Goal: Information Seeking & Learning: Learn about a topic

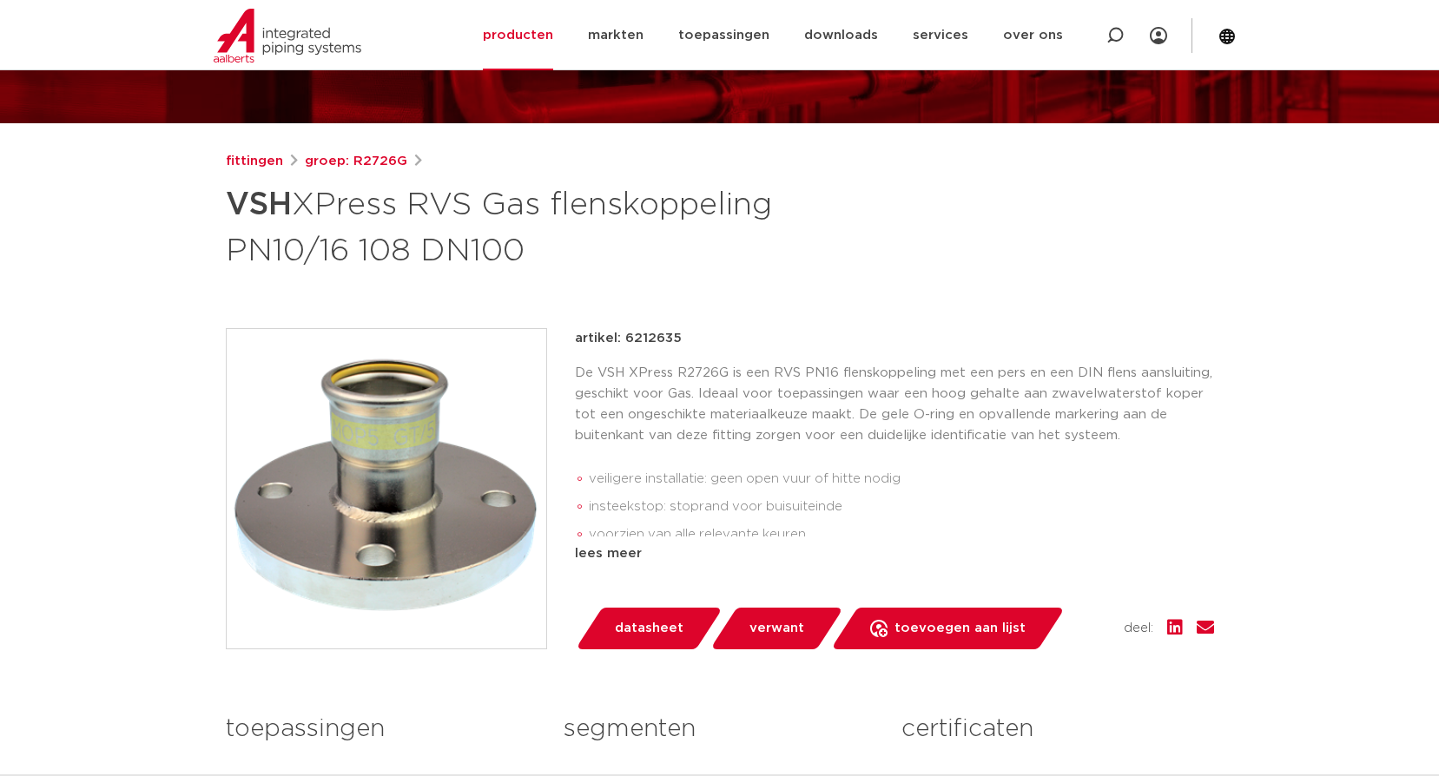
scroll to position [174, 0]
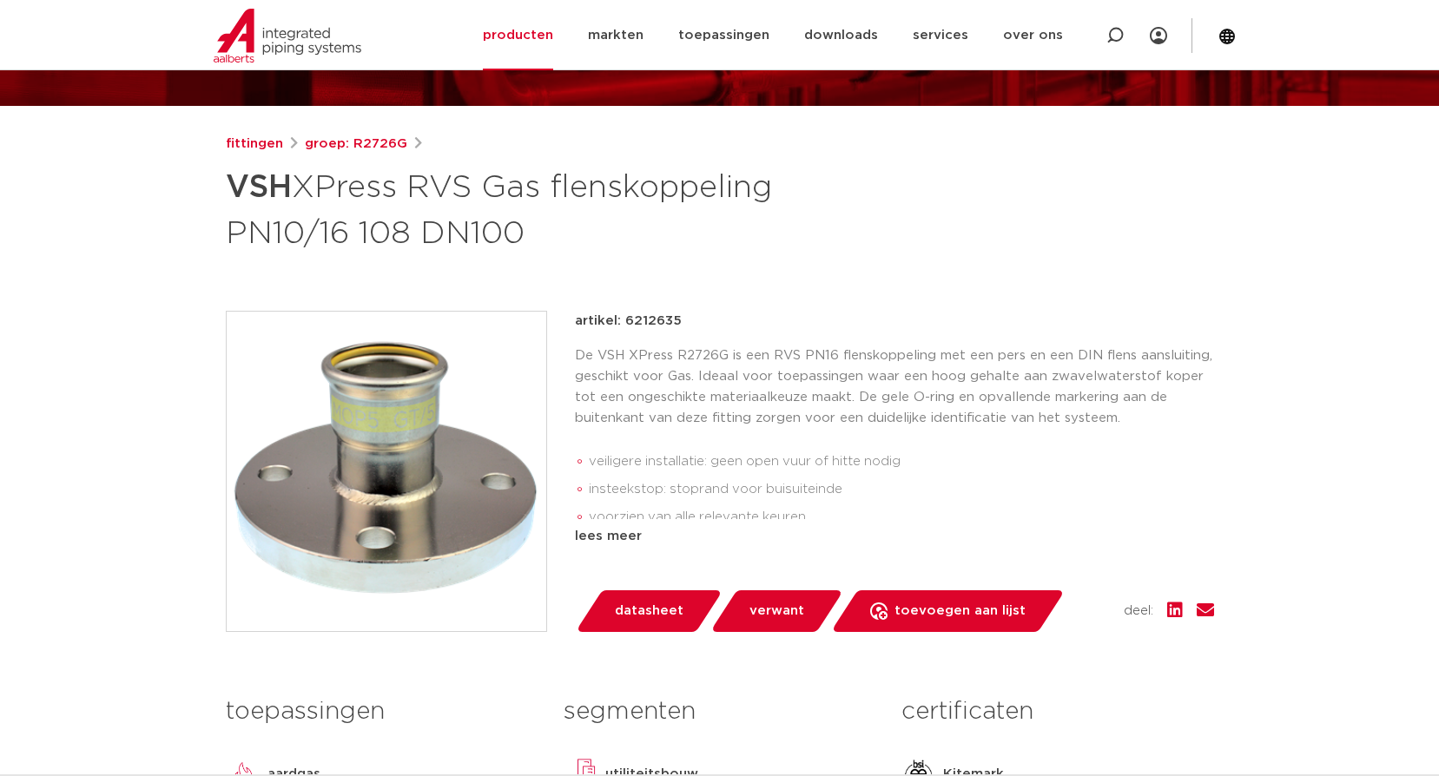
click at [644, 319] on p "artikel: 6212635" at bounding box center [628, 321] width 107 height 21
click at [644, 318] on p "artikel: 6212635" at bounding box center [628, 321] width 107 height 21
copy p "6212635"
click at [367, 149] on link "groep: R2726G" at bounding box center [356, 144] width 102 height 21
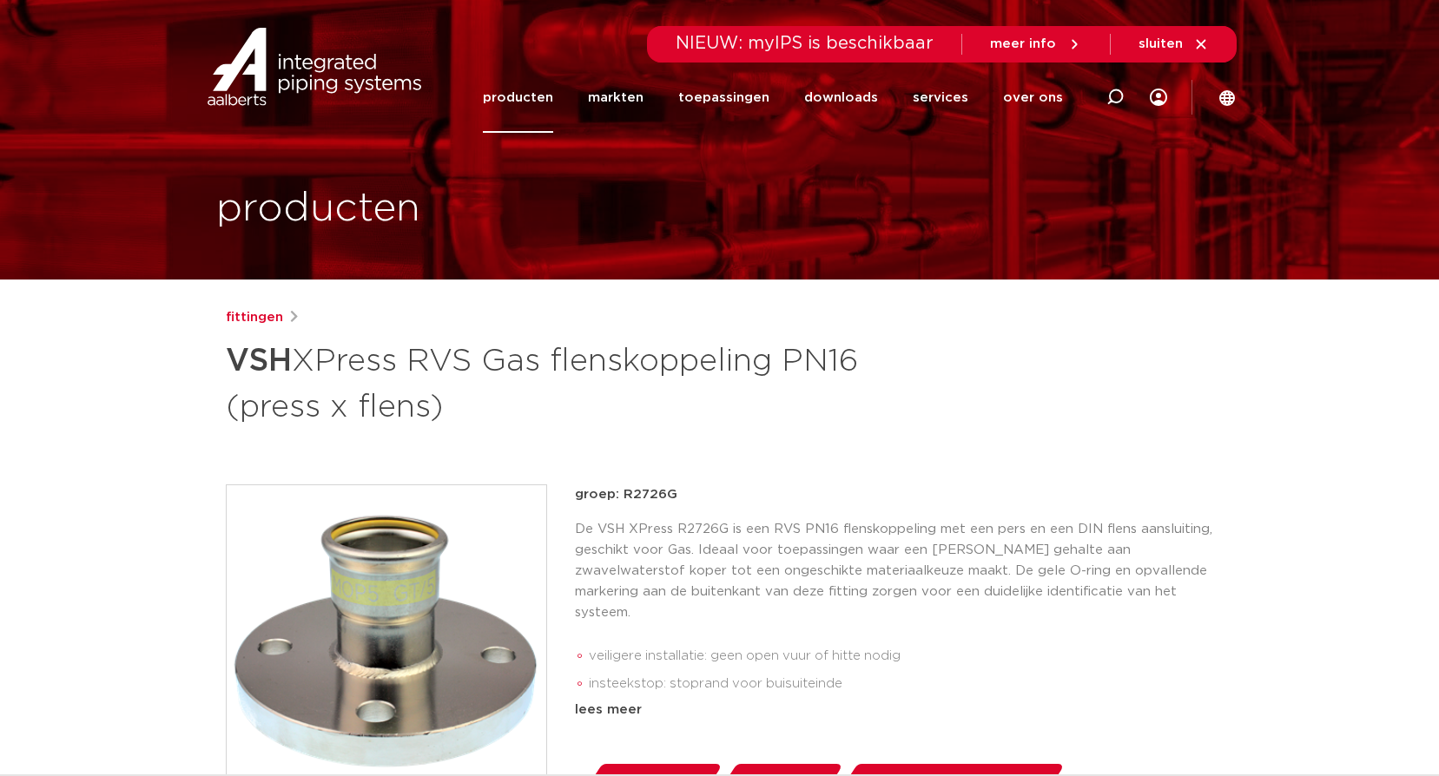
click at [259, 328] on div "fittingen VSH XPress RVS Gas flenskoppeling PN16 (press x flens)" at bounding box center [720, 368] width 988 height 122
click at [258, 320] on link "fittingen" at bounding box center [254, 317] width 57 height 21
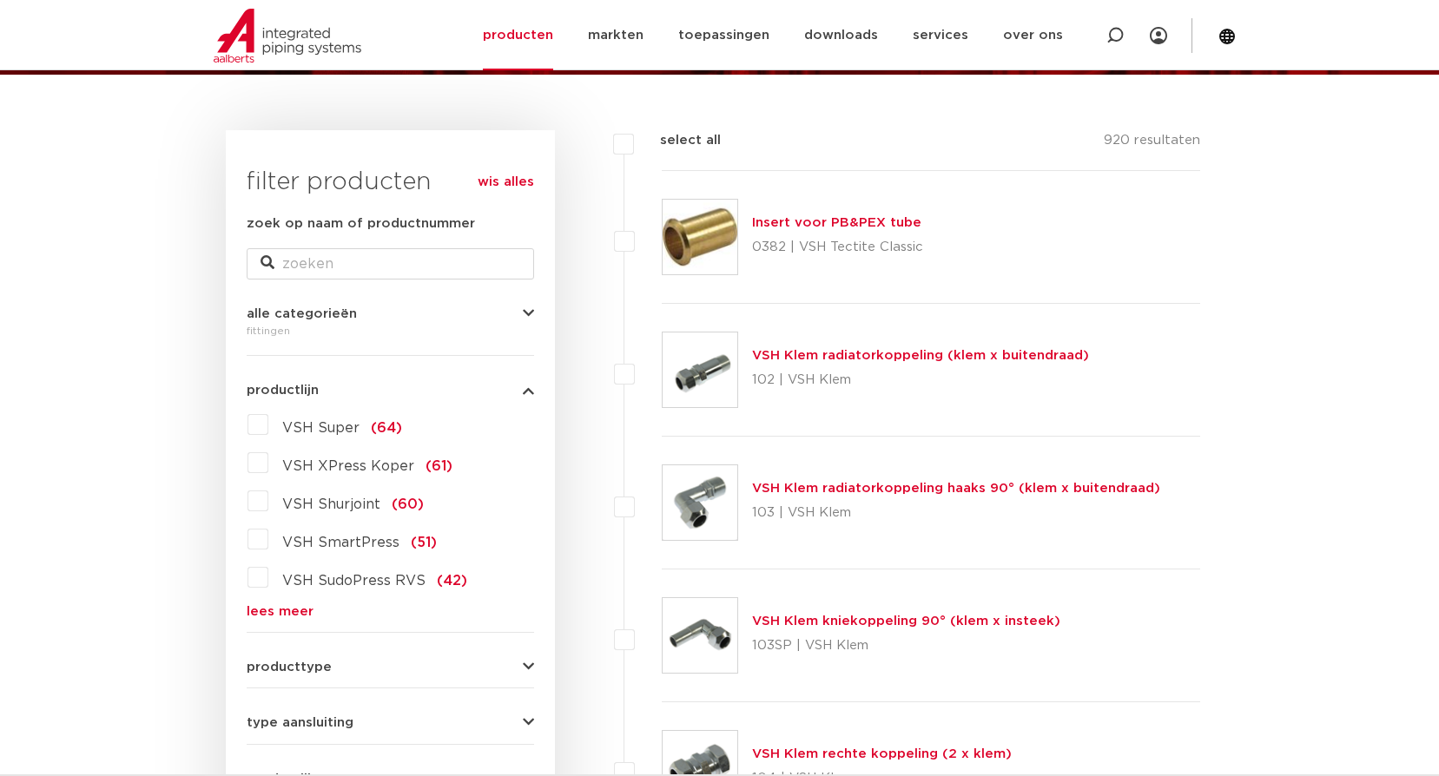
scroll to position [261, 0]
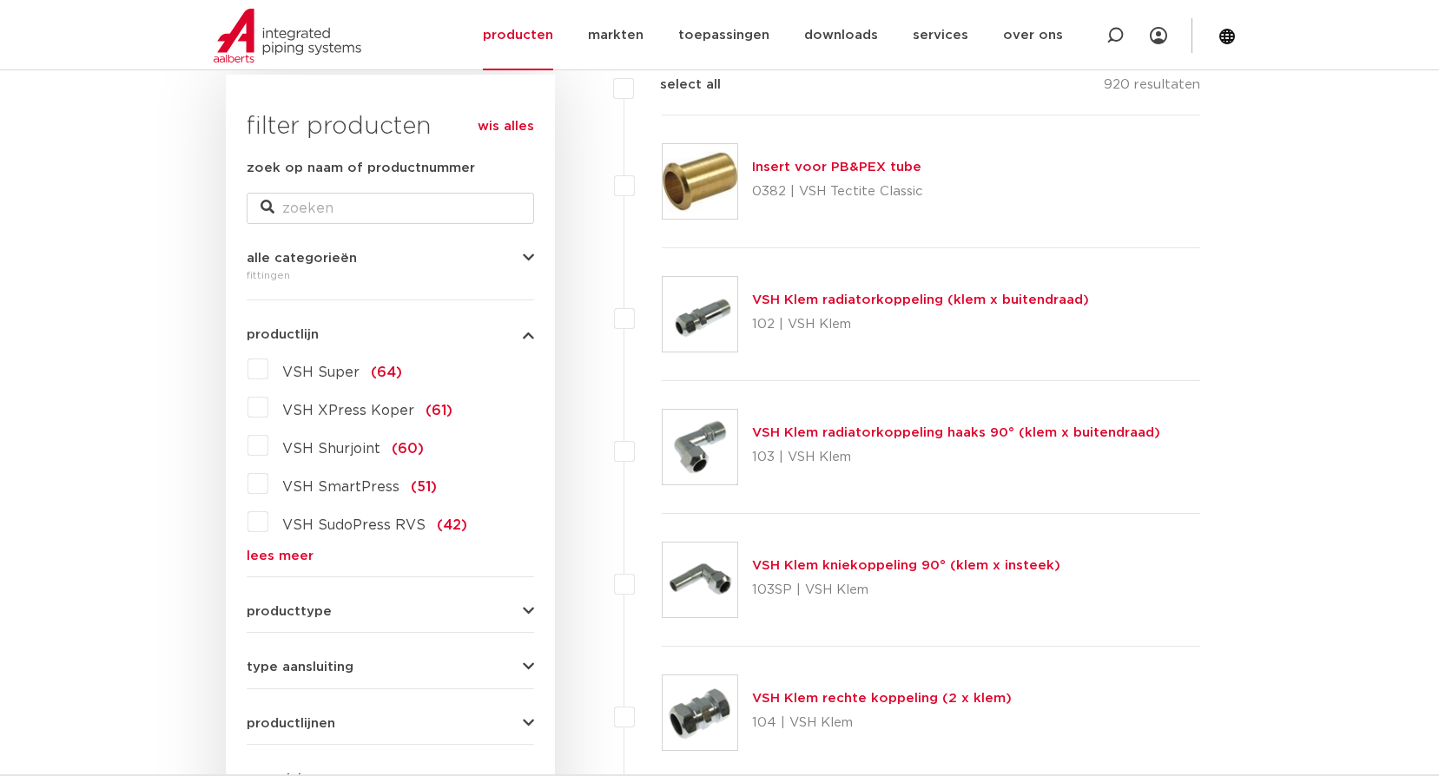
click at [286, 556] on link "lees meer" at bounding box center [390, 556] width 287 height 13
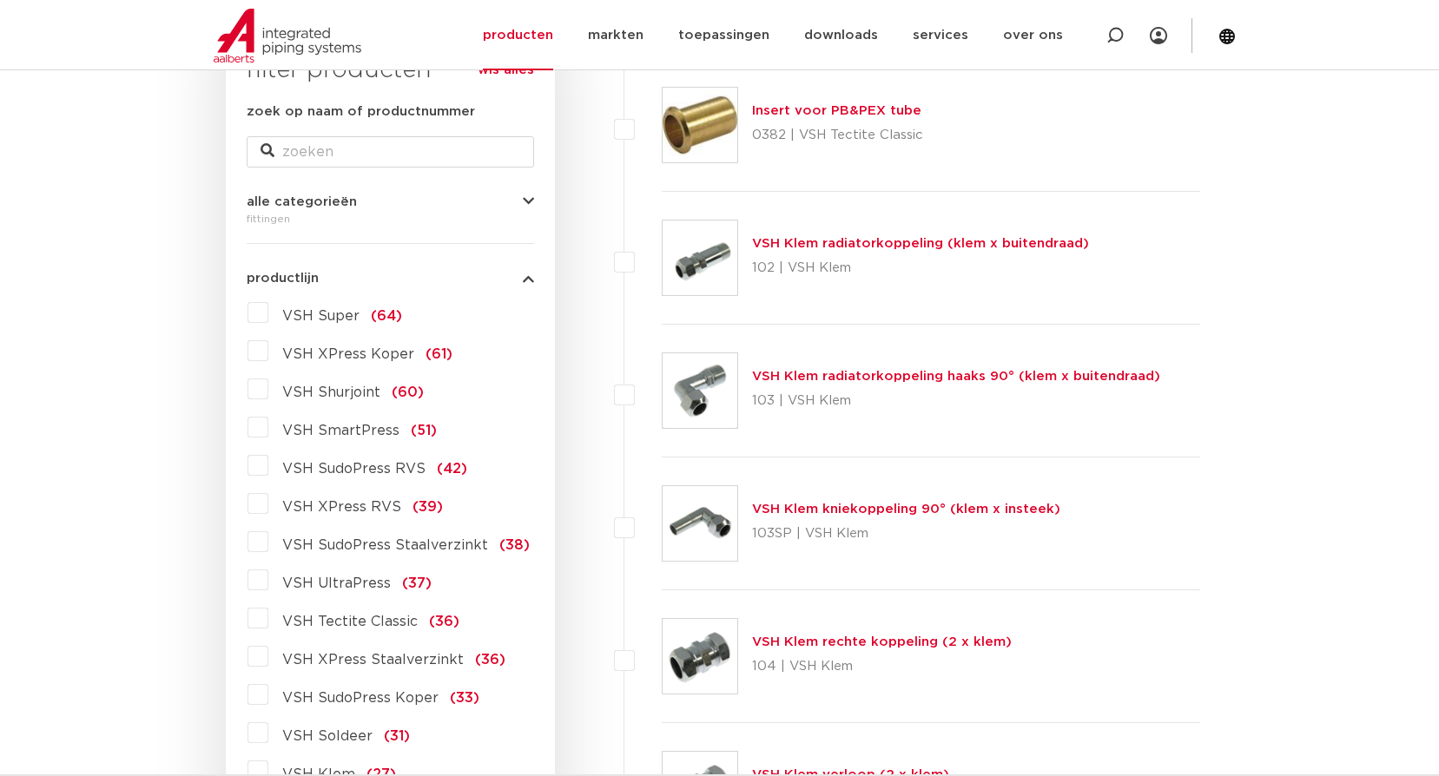
scroll to position [347, 0]
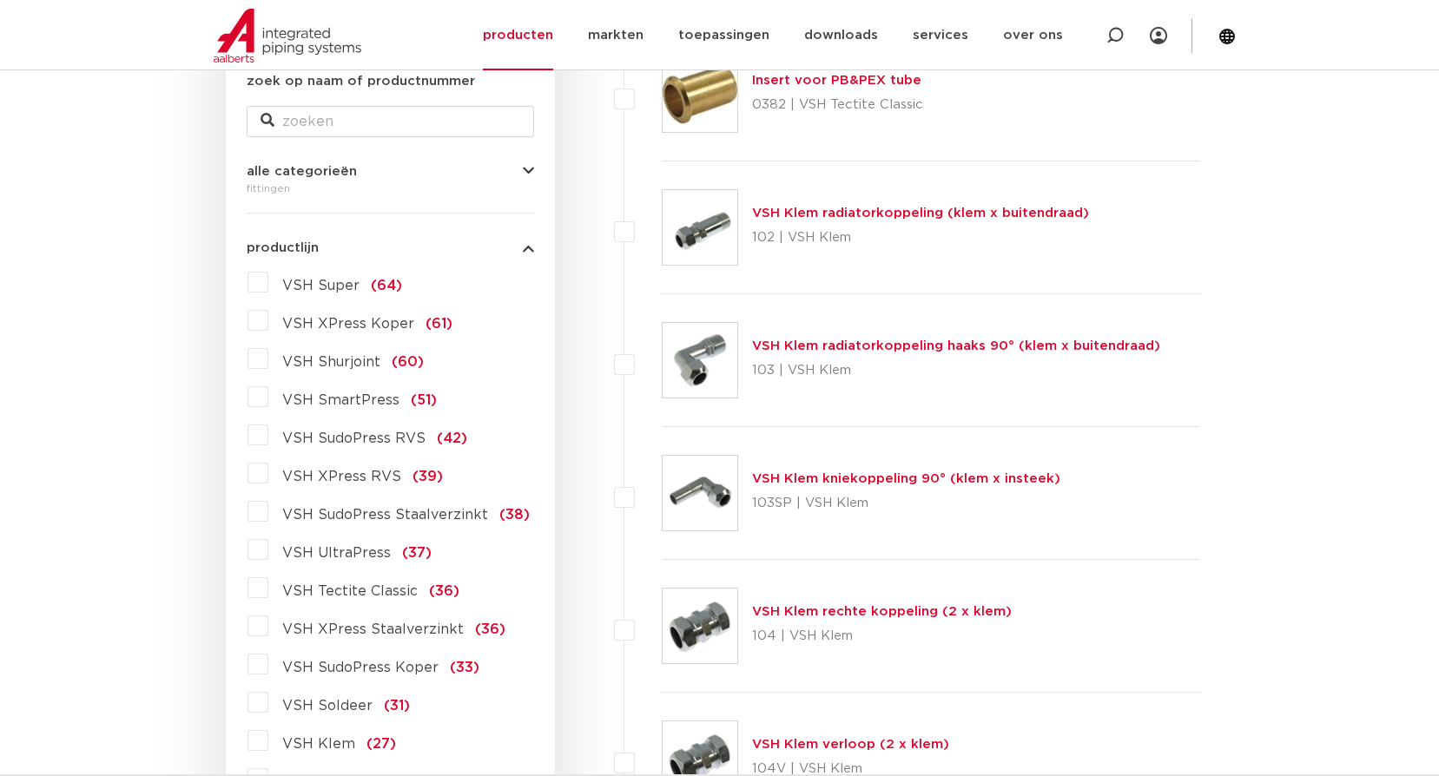
click at [368, 480] on span "VSH XPress RVS" at bounding box center [341, 477] width 119 height 14
click at [0, 0] on input "VSH XPress RVS (39)" at bounding box center [0, 0] width 0 height 0
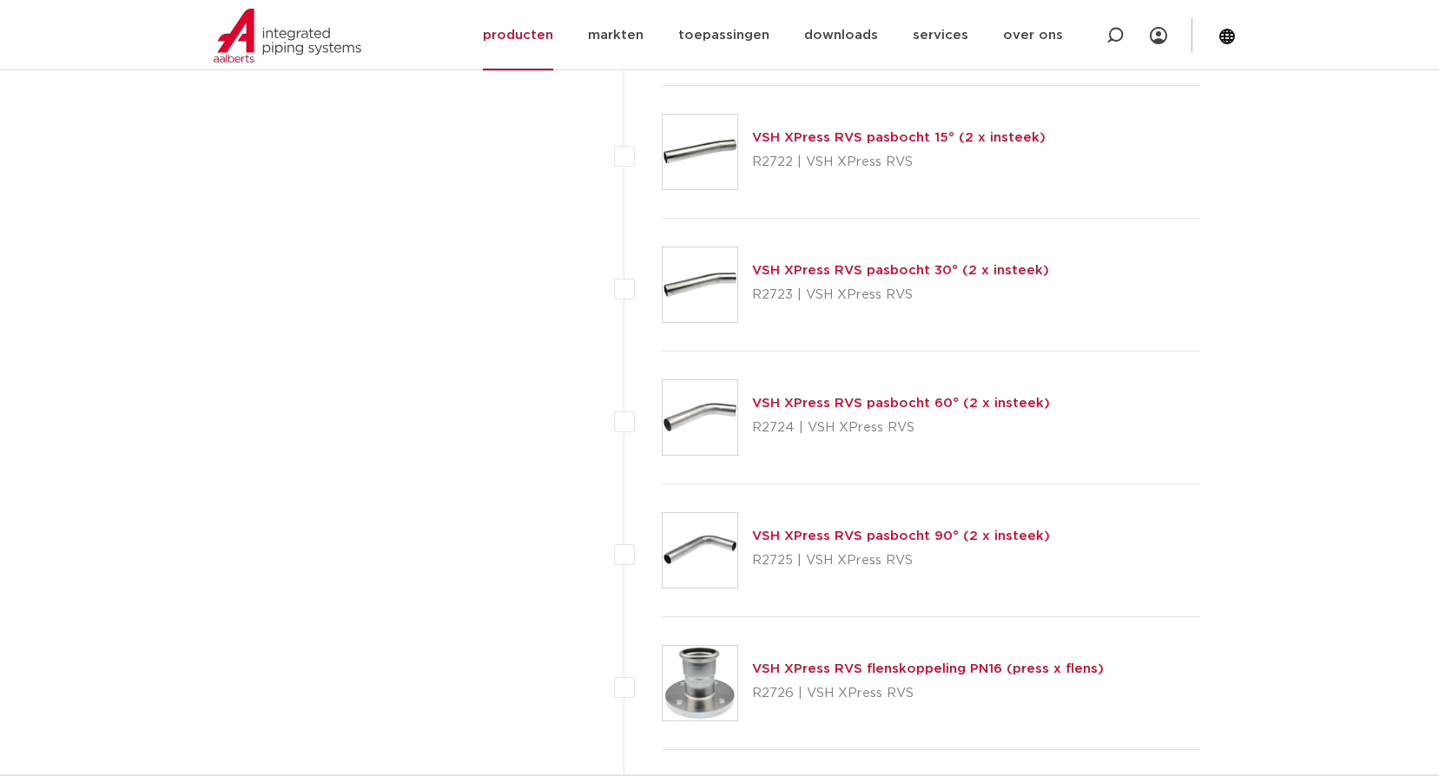
scroll to position [2866, 0]
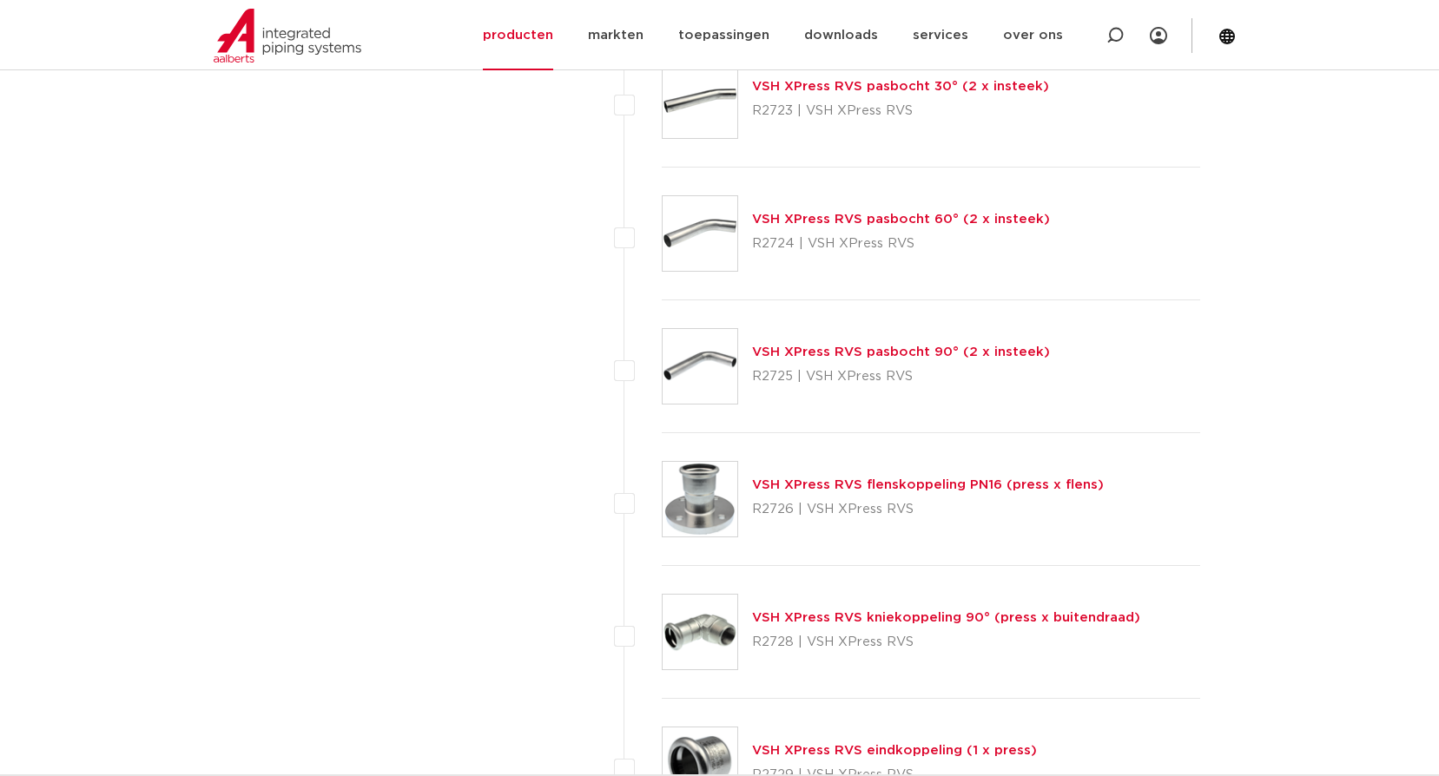
click at [862, 489] on link "VSH XPress RVS flenskoppeling PN16 (press x flens)" at bounding box center [928, 485] width 352 height 13
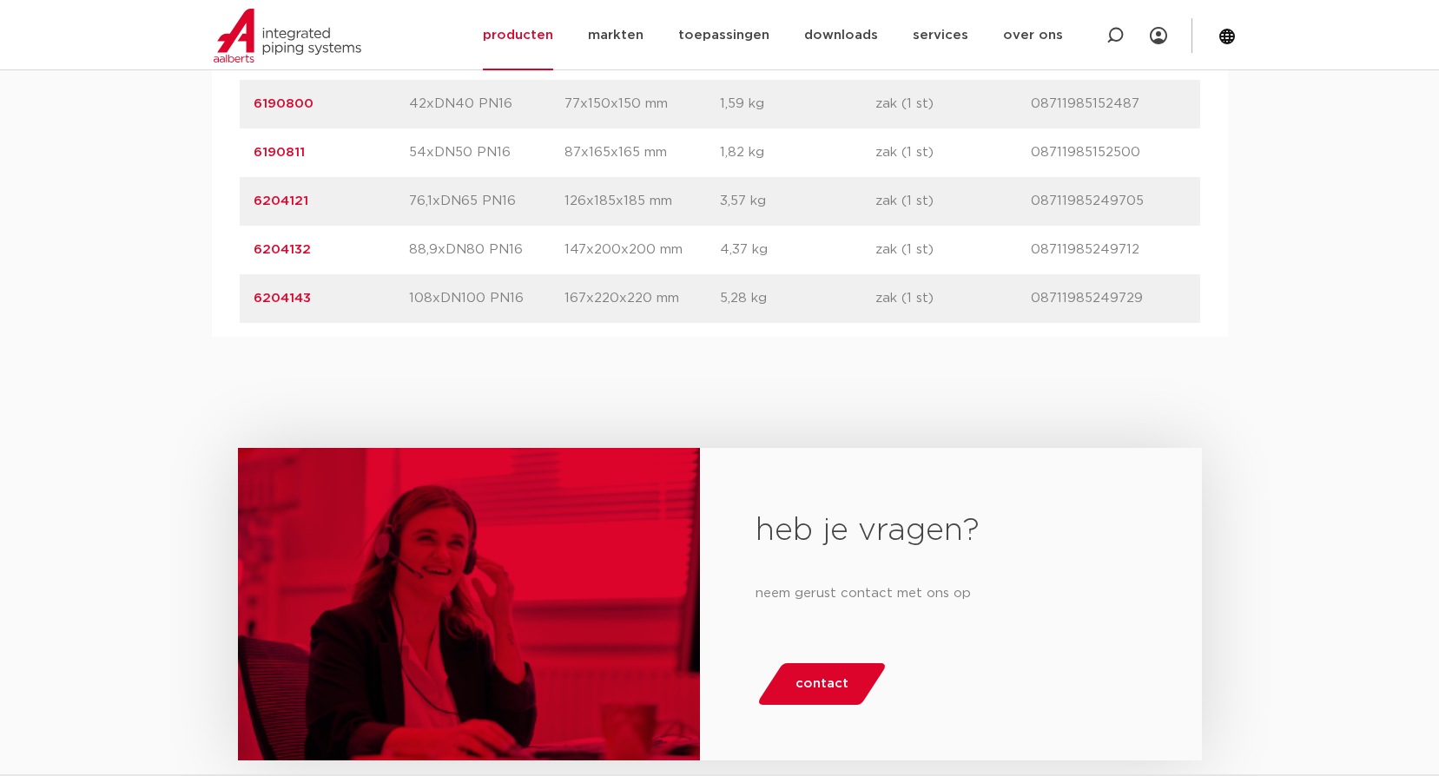
scroll to position [1476, 0]
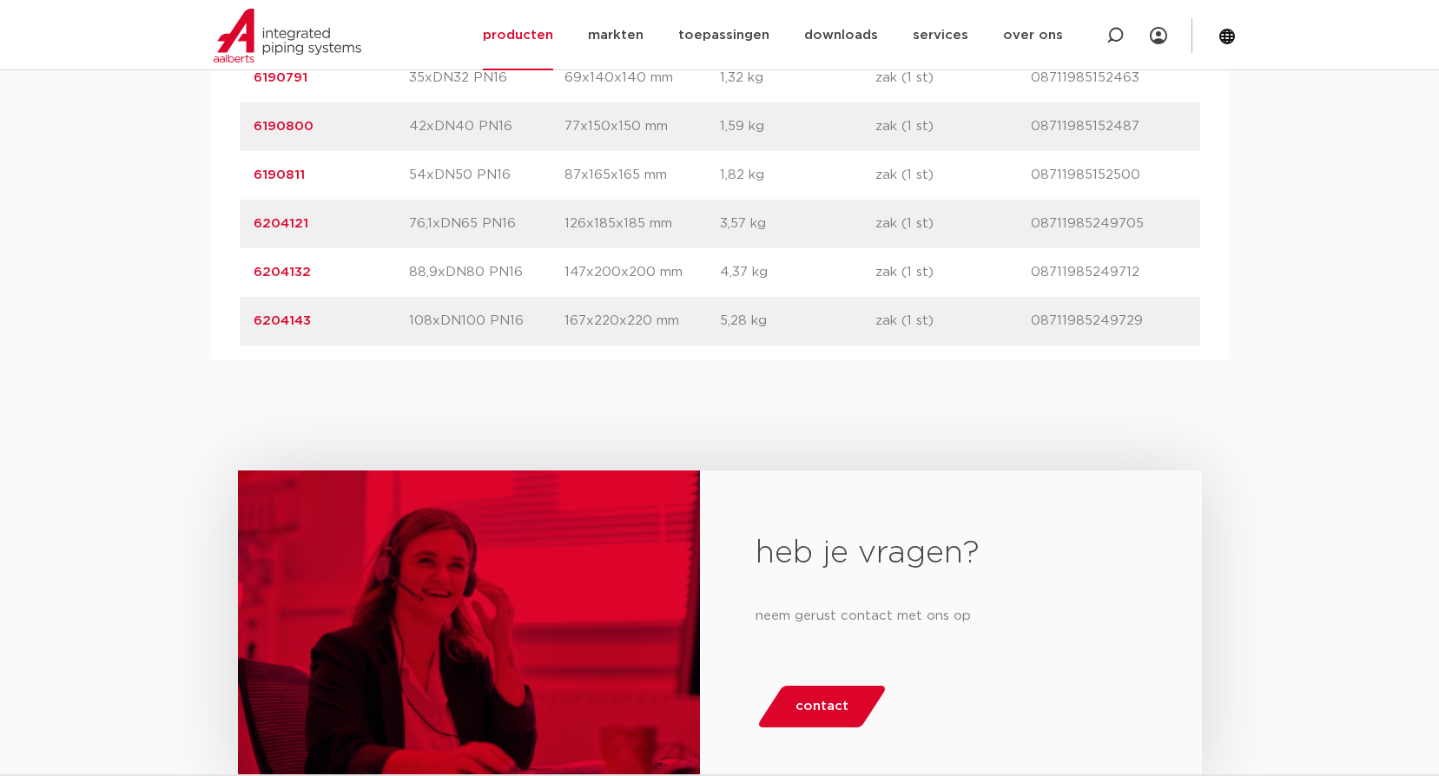
click at [304, 322] on link "6204143" at bounding box center [282, 320] width 57 height 13
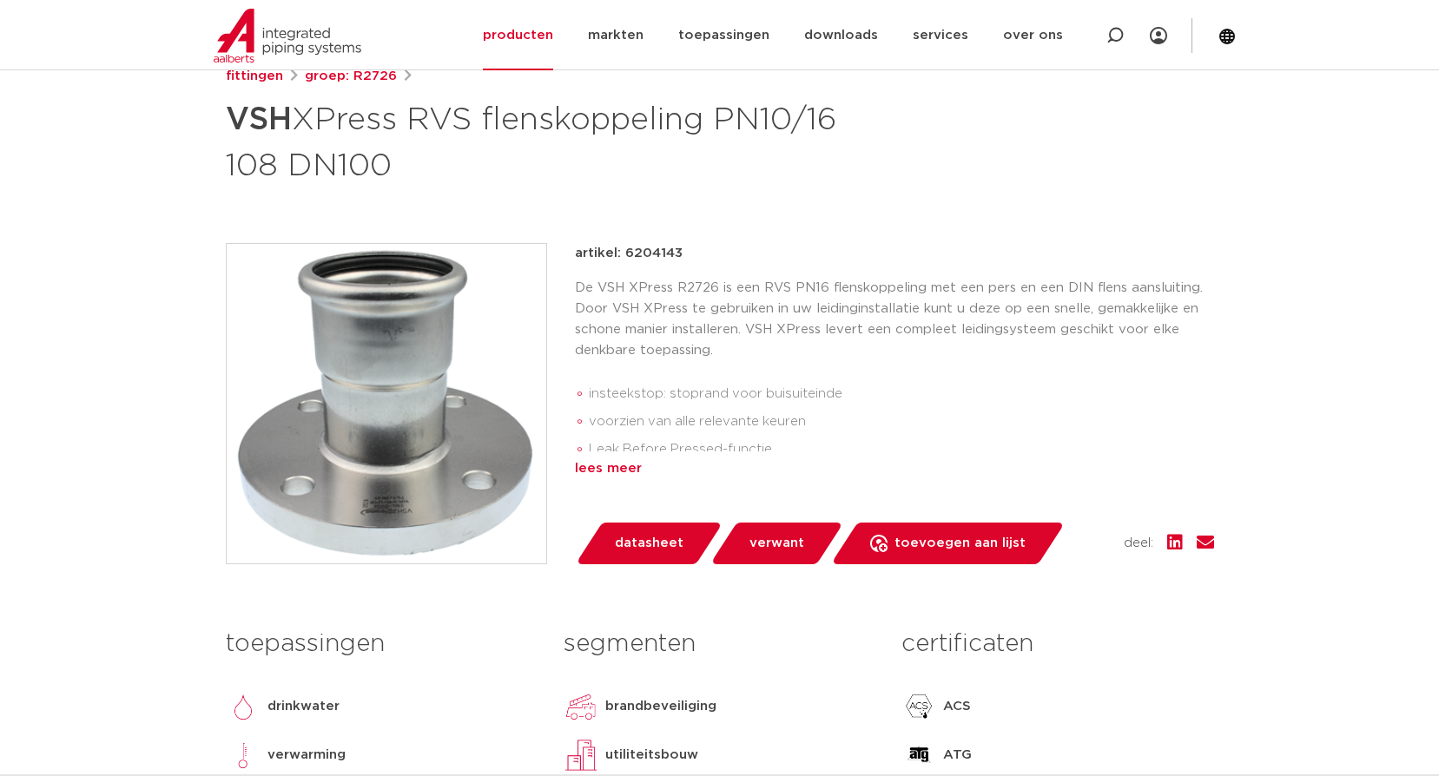
scroll to position [261, 0]
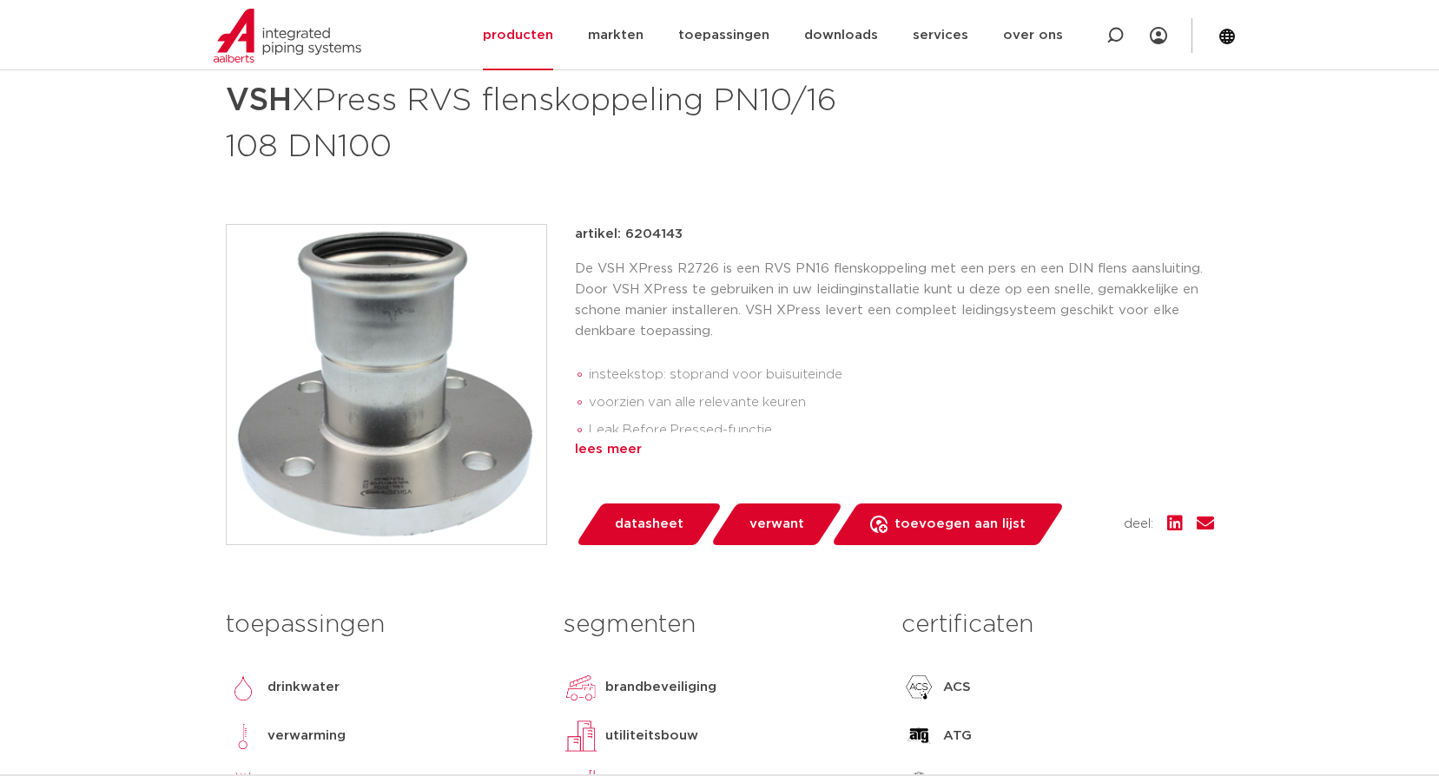
click at [627, 449] on div "lees meer" at bounding box center [894, 449] width 639 height 21
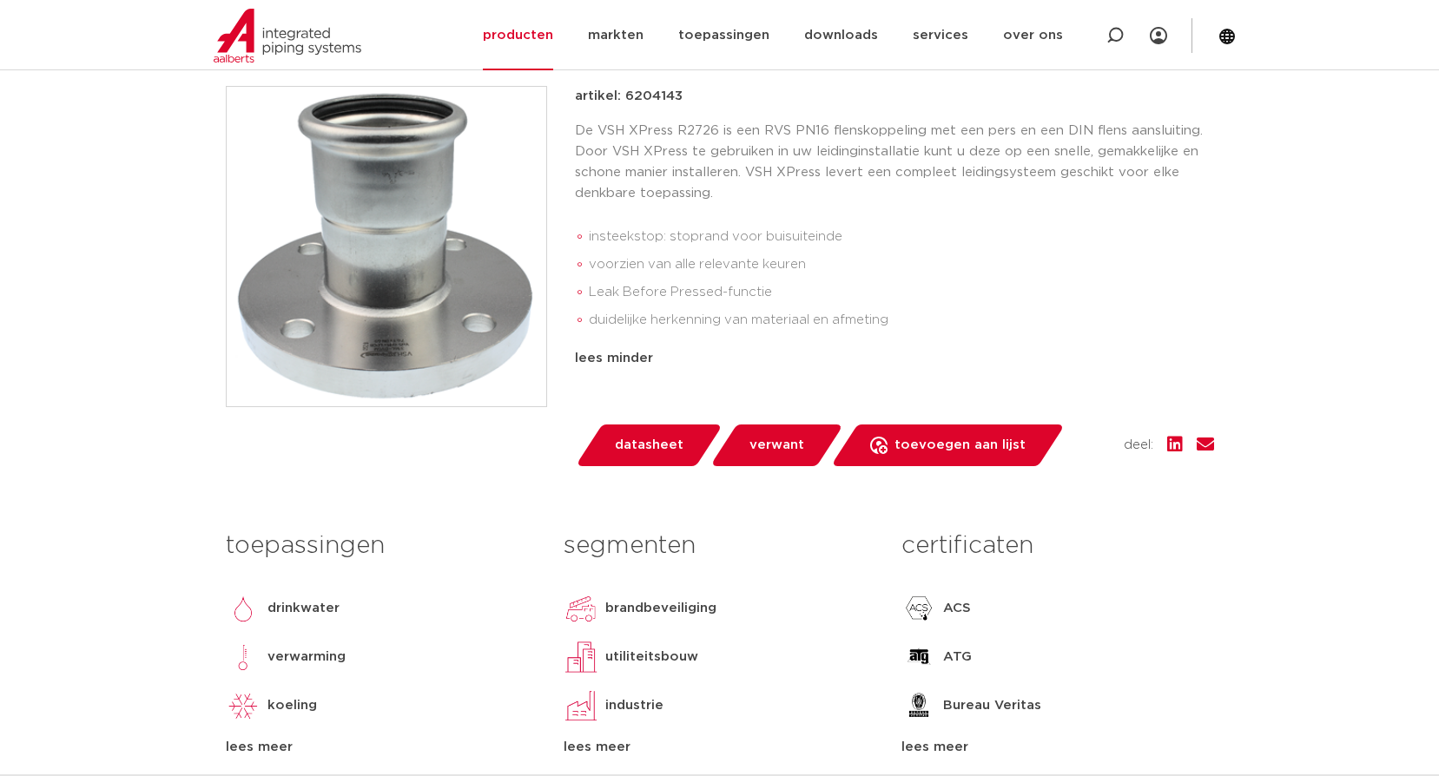
scroll to position [394, 0]
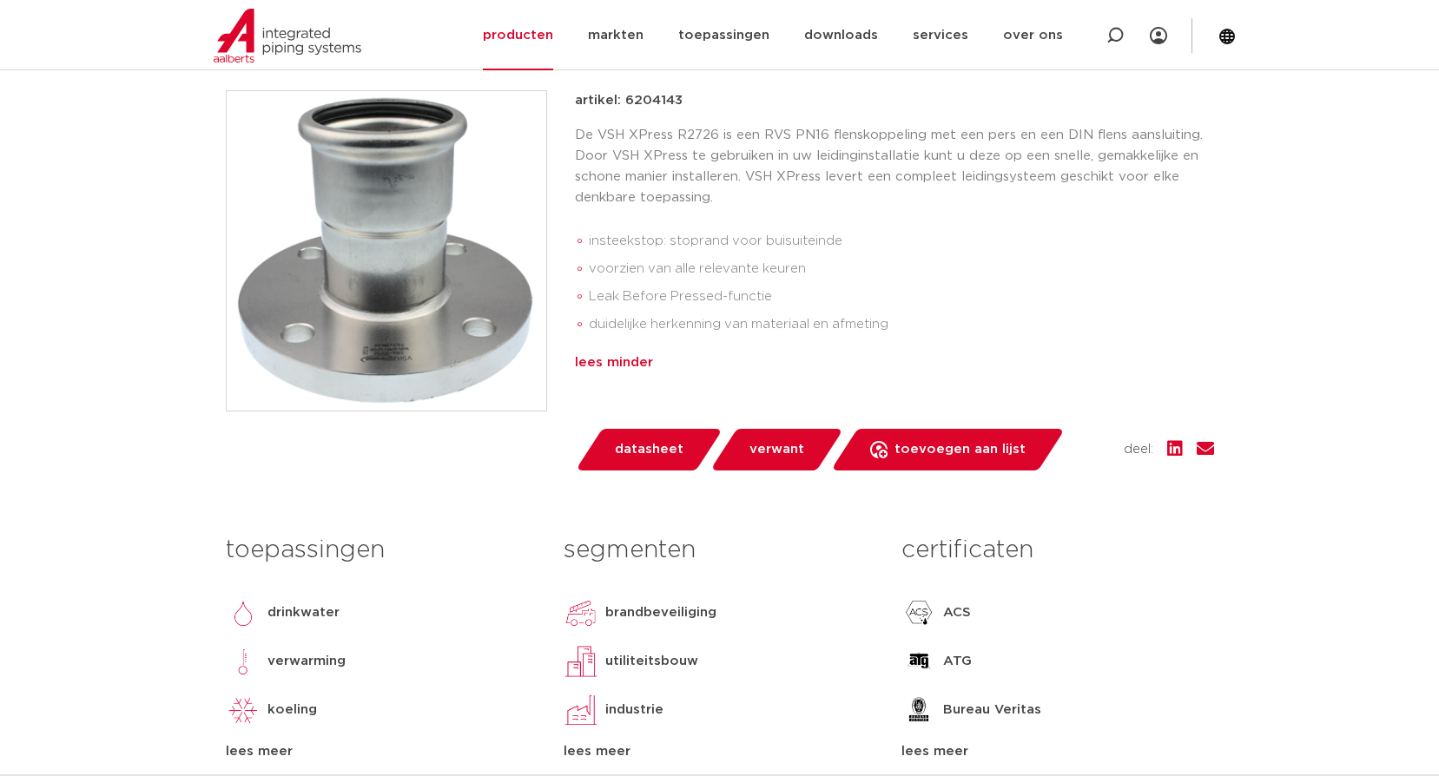
click at [631, 357] on div "lees minder" at bounding box center [894, 363] width 639 height 21
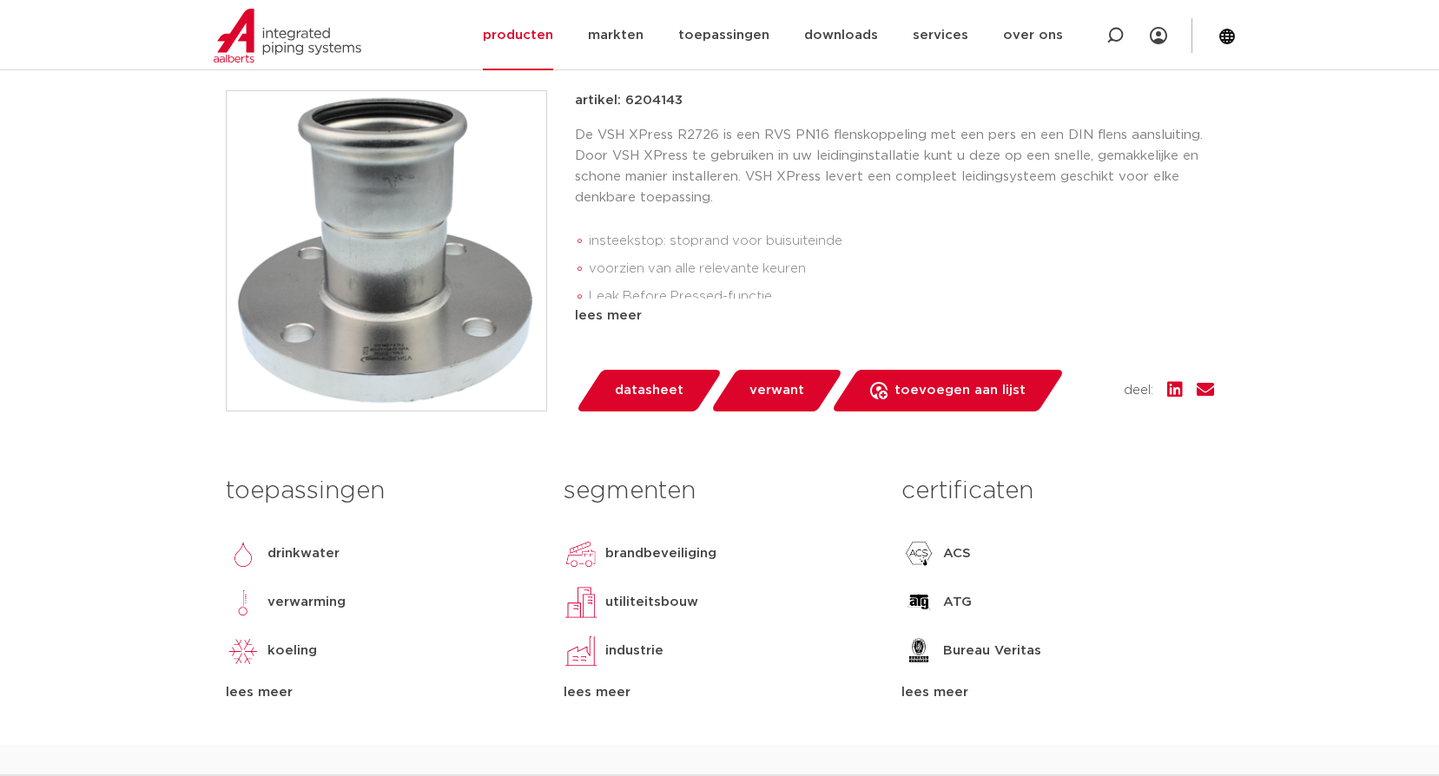
click at [631, 357] on div "artikel: 6204143 De VSH XPress R2726 is een RVS PN16 flenskoppeling met een per…" at bounding box center [894, 250] width 639 height 321
